Goal: Navigation & Orientation: Find specific page/section

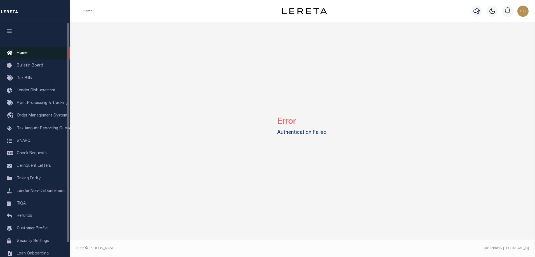
click at [23, 54] on span "Home" at bounding box center [22, 53] width 11 height 4
